Goal: Information Seeking & Learning: Understand process/instructions

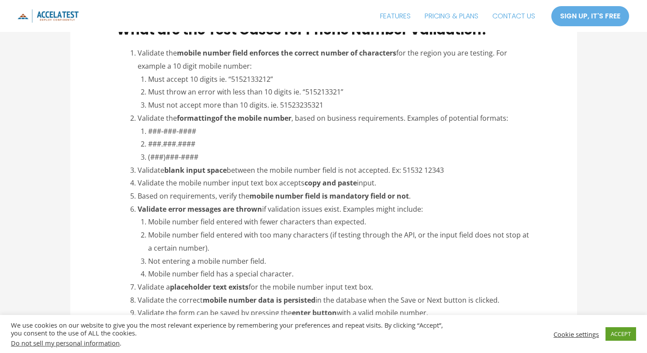
scroll to position [737, 0]
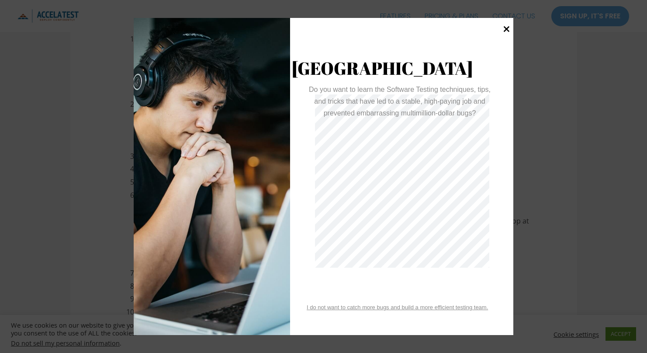
click at [509, 26] on icon at bounding box center [507, 29] width 12 height 12
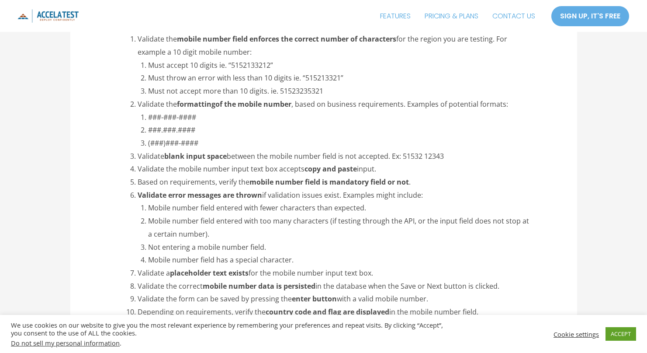
click at [291, 286] on strong "mobile number data is persisted" at bounding box center [259, 286] width 113 height 10
click at [285, 291] on div at bounding box center [285, 291] width 0 height 0
click at [401, 250] on li "Not entering a mobile number field." at bounding box center [339, 247] width 382 height 13
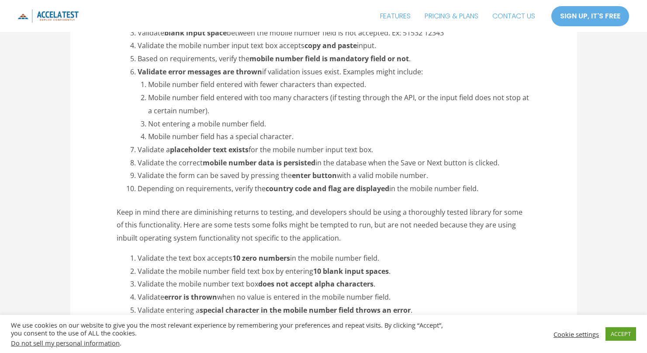
scroll to position [867, 0]
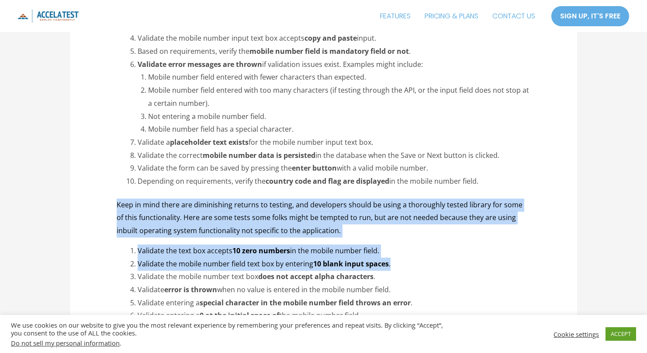
drag, startPoint x: 112, startPoint y: 202, endPoint x: 397, endPoint y: 259, distance: 290.1
click at [370, 264] on strong "10 blank input spaces" at bounding box center [351, 264] width 76 height 10
drag, startPoint x: 388, startPoint y: 263, endPoint x: 99, endPoint y: 204, distance: 295.2
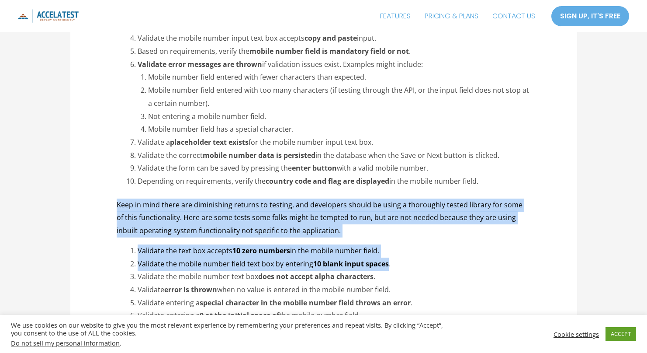
click at [414, 248] on li "Validate the text box accepts 10 zero numbers in the mobile number field." at bounding box center [334, 250] width 393 height 13
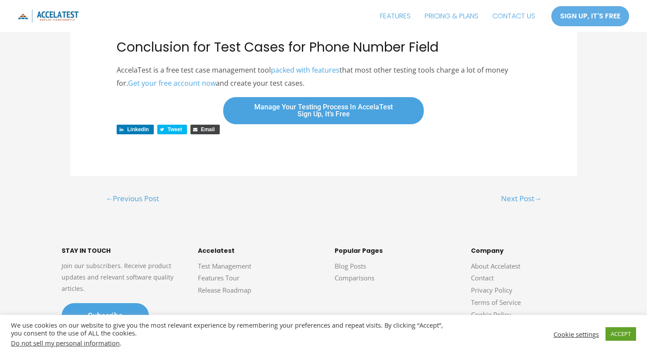
scroll to position [1346, 0]
